Goal: Task Accomplishment & Management: Manage account settings

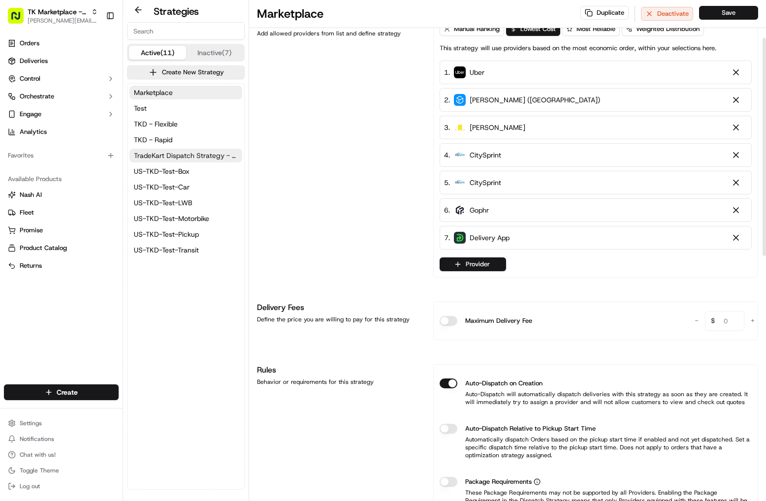
scroll to position [39, 0]
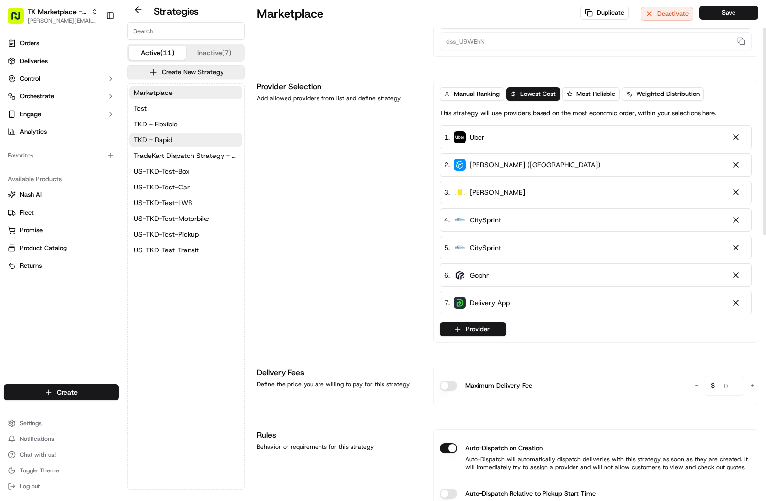
click at [182, 139] on button "TKD - Rapid" at bounding box center [185, 140] width 113 height 14
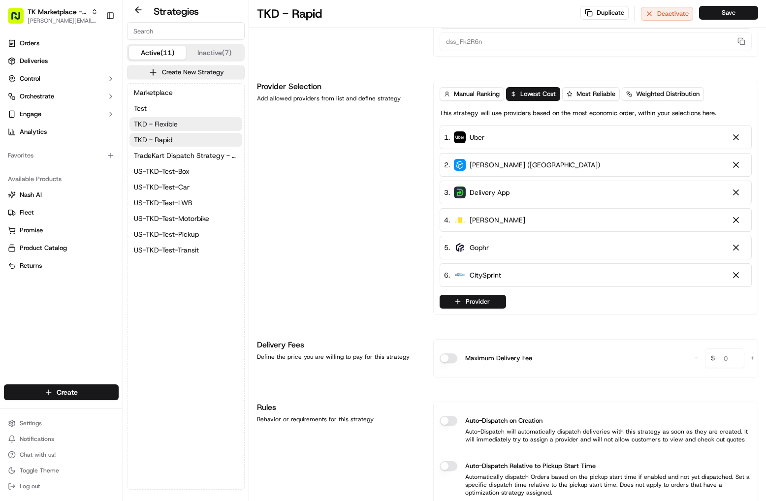
click at [179, 127] on button "TKD - Flexible" at bounding box center [185, 124] width 113 height 14
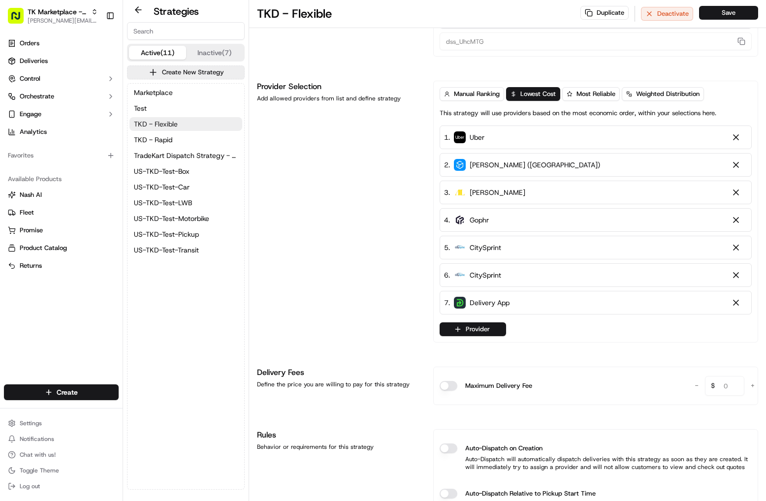
drag, startPoint x: 177, startPoint y: 136, endPoint x: 175, endPoint y: 128, distance: 8.3
click at [177, 136] on button "TKD - Rapid" at bounding box center [185, 140] width 113 height 14
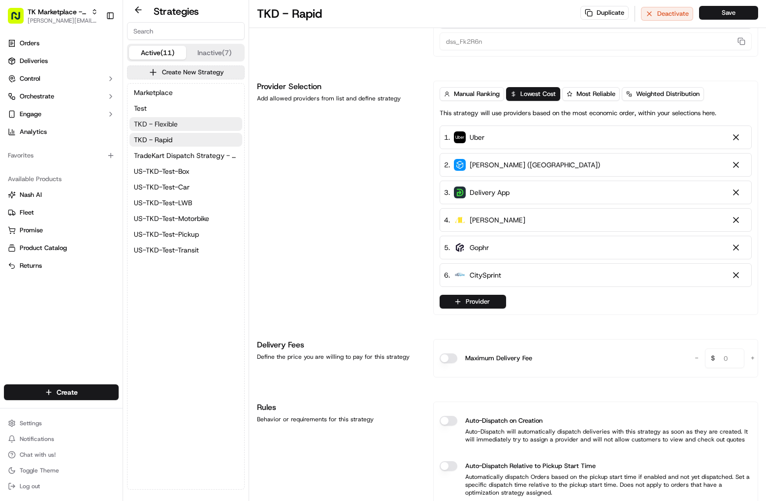
click at [175, 125] on span "TKD - Flexible" at bounding box center [156, 124] width 44 height 10
